Goal: Navigation & Orientation: Find specific page/section

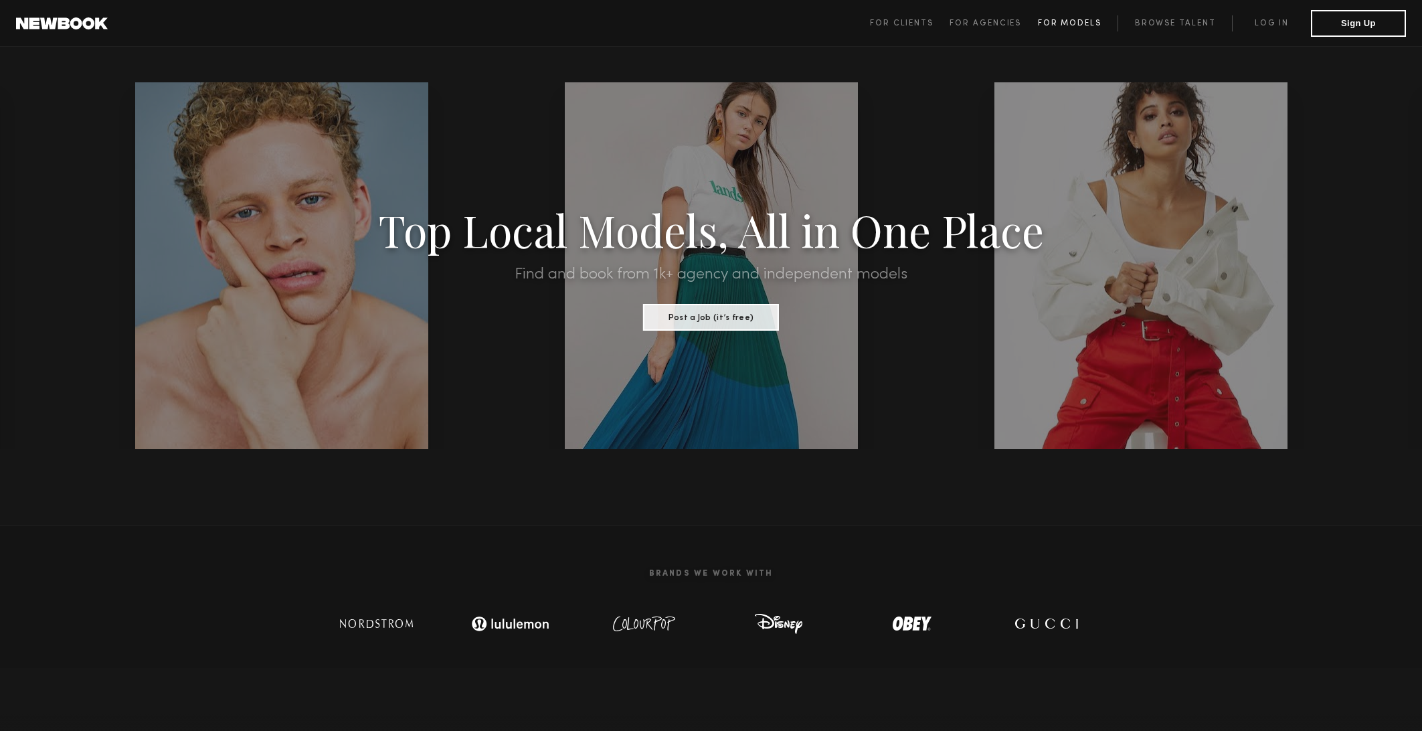
click at [1064, 27] on span "For Models" at bounding box center [1070, 23] width 64 height 8
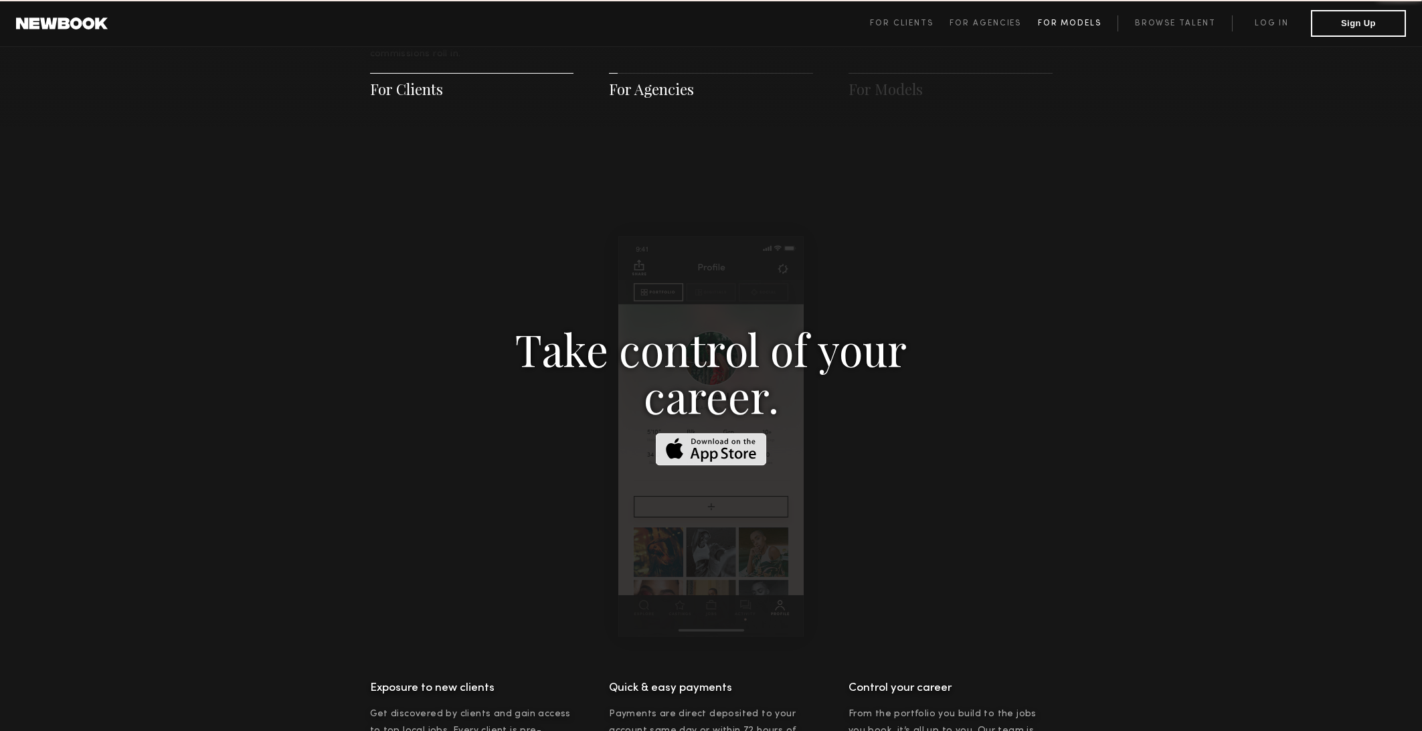
scroll to position [1924, 0]
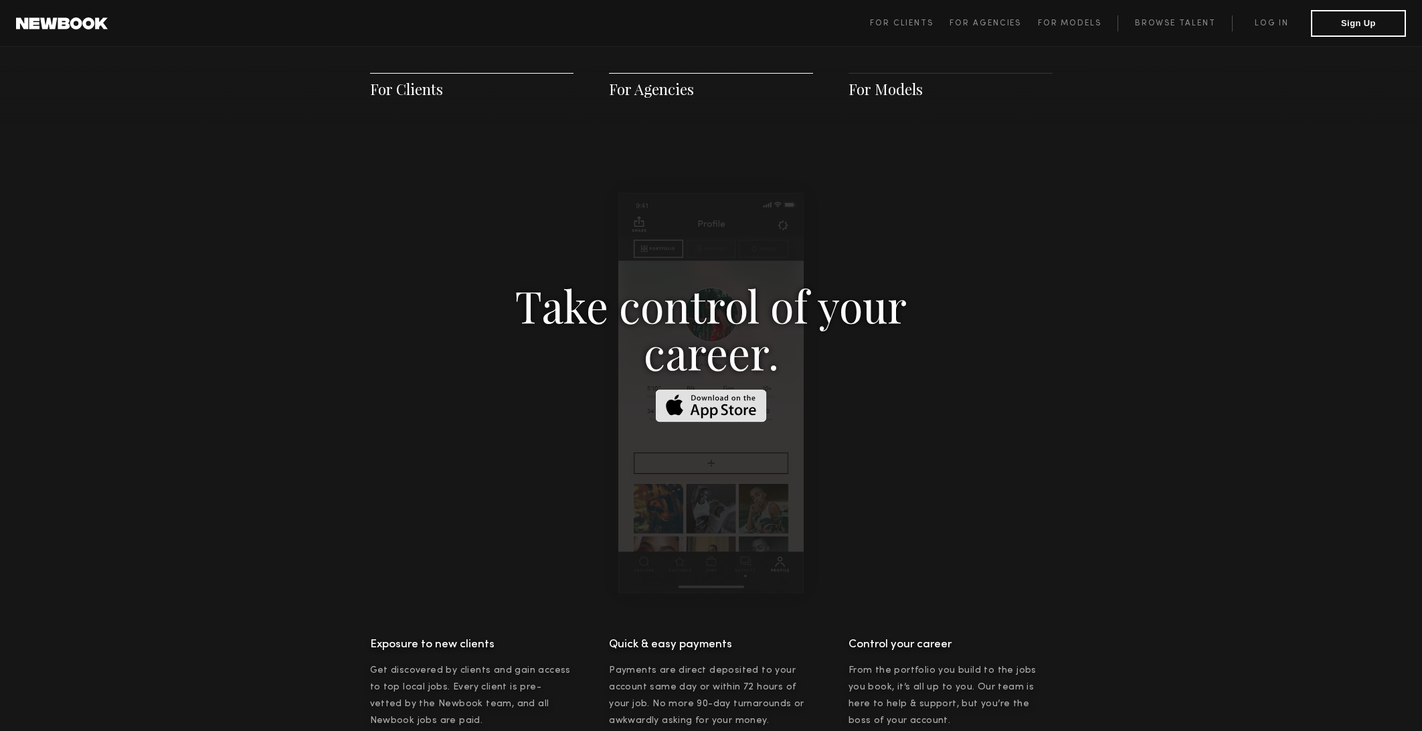
click at [890, 92] on span "For Models" at bounding box center [886, 89] width 74 height 20
click at [897, 25] on span "For Clients" at bounding box center [902, 23] width 64 height 8
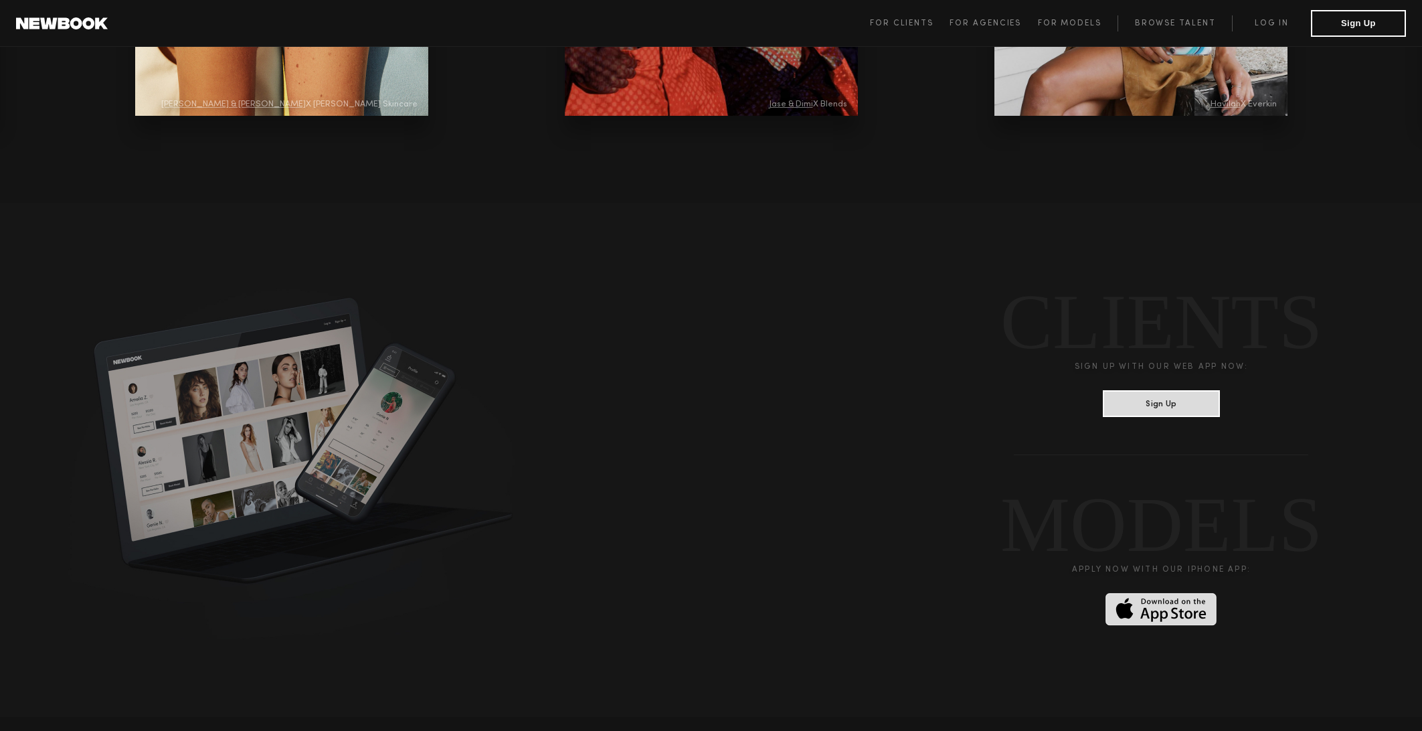
scroll to position [3483, 0]
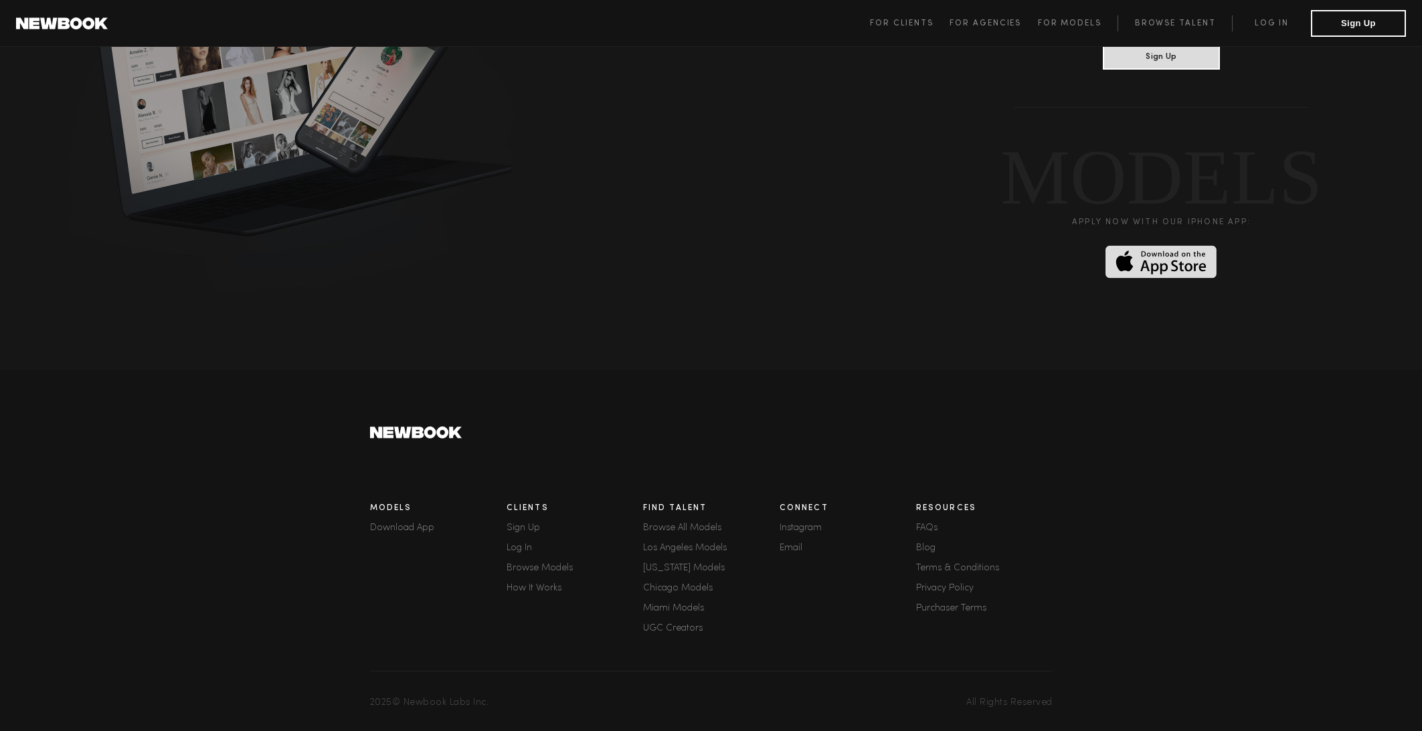
click at [707, 523] on link "Browse All Models" at bounding box center [711, 527] width 137 height 9
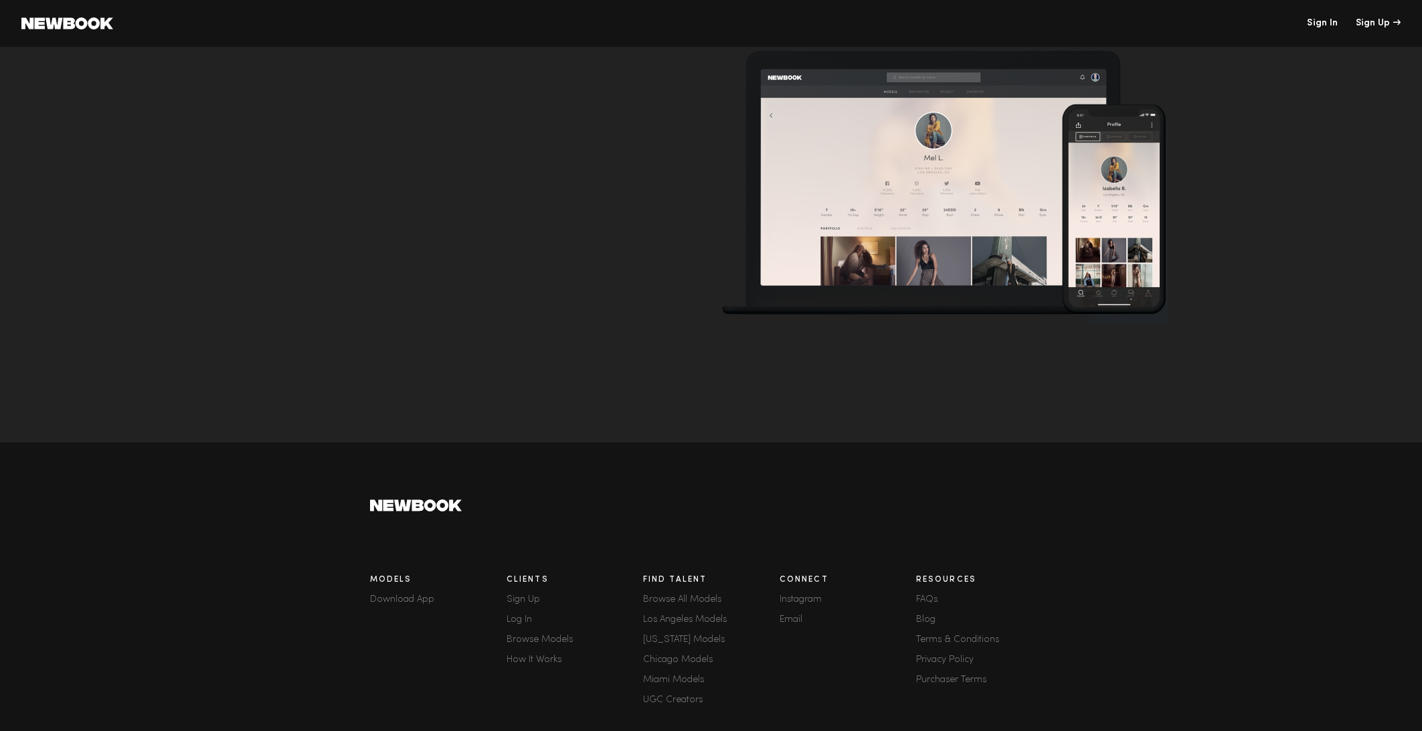
scroll to position [4655, 0]
